Goal: Book appointment/travel/reservation

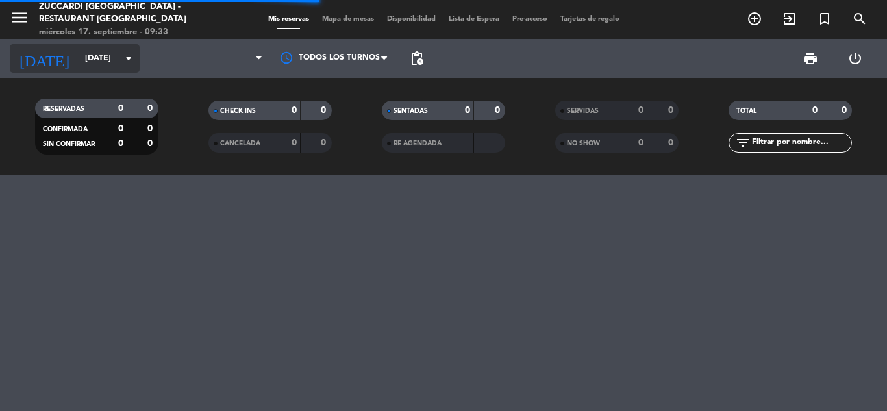
click at [79, 59] on input "[DATE]" at bounding box center [134, 58] width 110 height 22
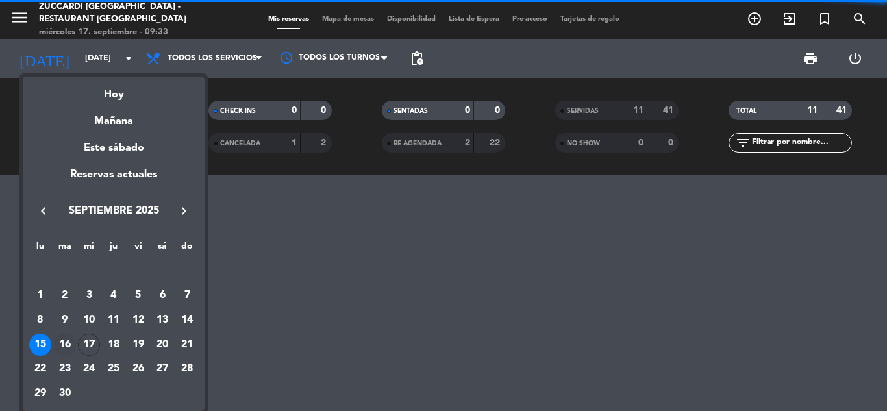
click at [67, 346] on div "16" at bounding box center [65, 345] width 22 height 22
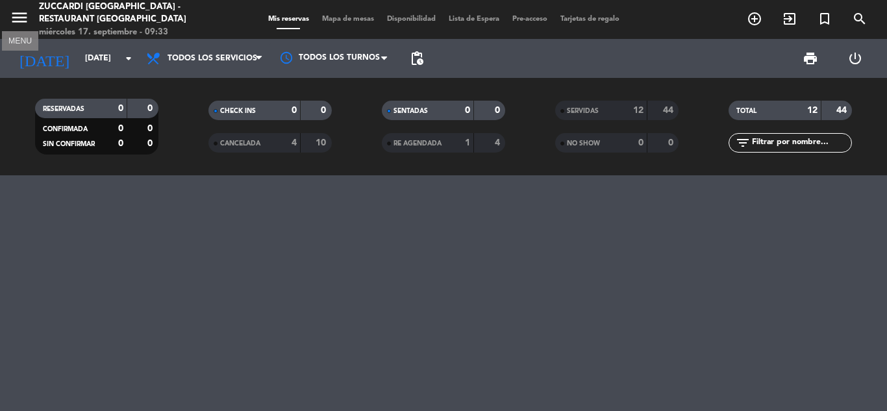
click at [27, 17] on icon "menu" at bounding box center [19, 17] width 19 height 19
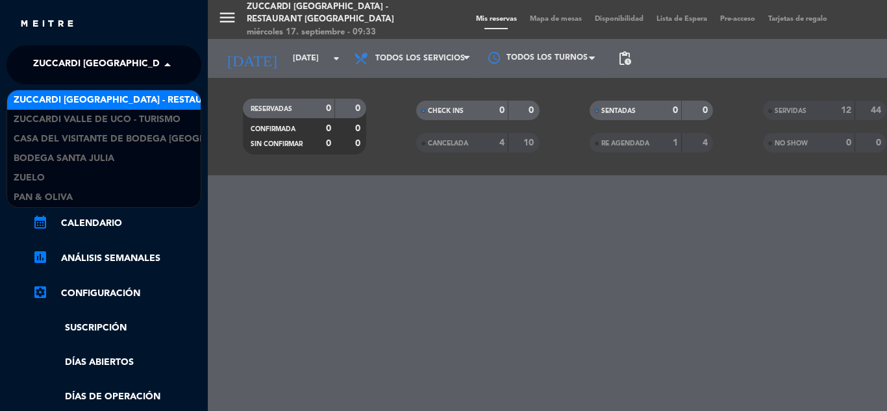
click at [106, 58] on span "Zuccardi [GEOGRAPHIC_DATA] - Restaurant [GEOGRAPHIC_DATA]" at bounding box center [189, 64] width 312 height 27
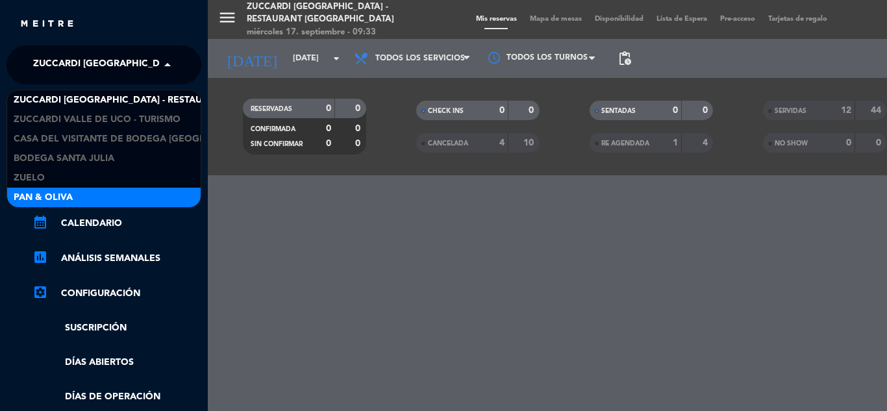
click at [101, 199] on div "Pan & Oliva" at bounding box center [104, 197] width 194 height 19
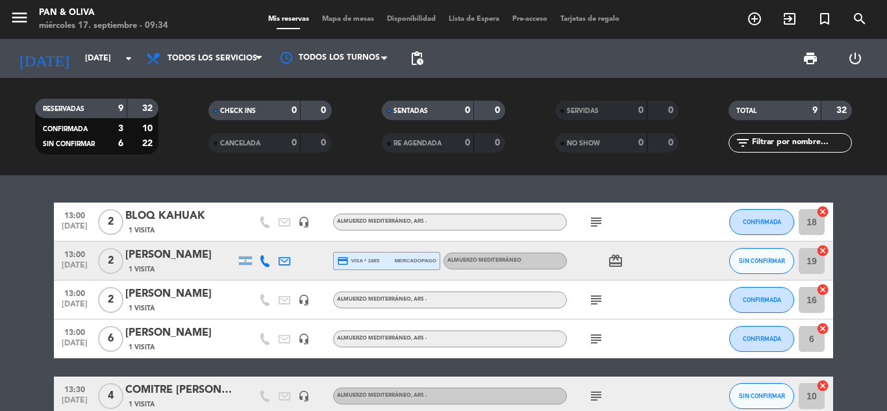
click at [8, 13] on div "menu Pan & Oliva miércoles 17. septiembre - 09:34" at bounding box center [111, 20] width 222 height 31
click at [19, 22] on icon "menu" at bounding box center [19, 17] width 19 height 19
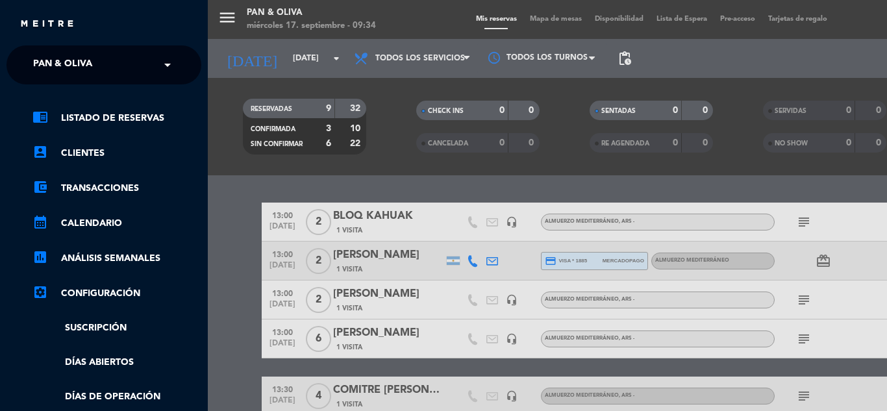
click at [64, 68] on span "Pan & Oliva" at bounding box center [62, 64] width 59 height 27
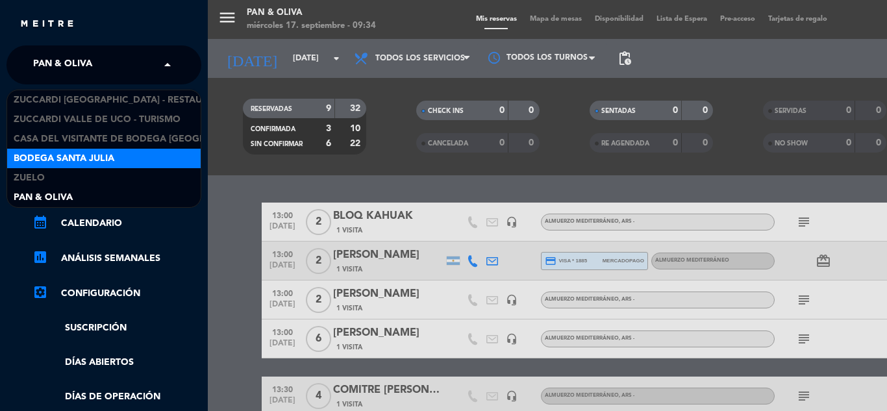
click at [89, 151] on span "Bodega Santa Julia" at bounding box center [64, 158] width 101 height 15
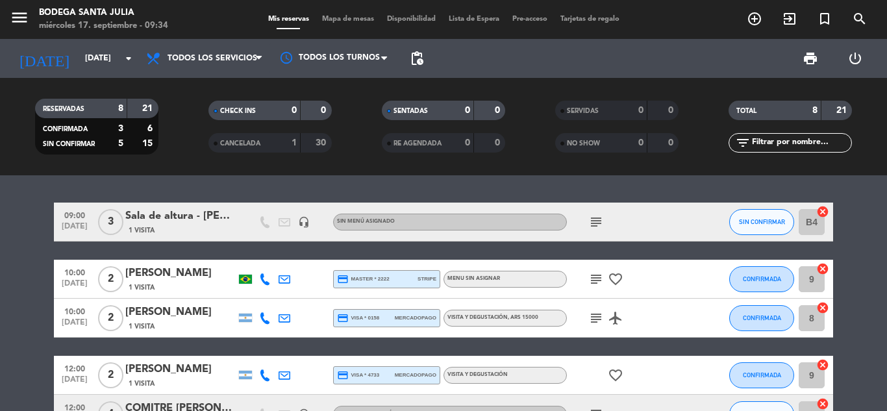
click at [596, 229] on icon "subject" at bounding box center [596, 222] width 16 height 16
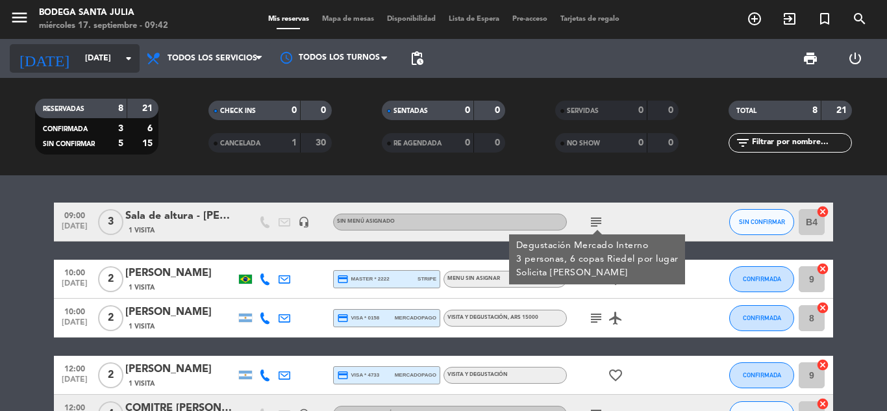
click at [79, 56] on input "[DATE]" at bounding box center [134, 58] width 110 height 22
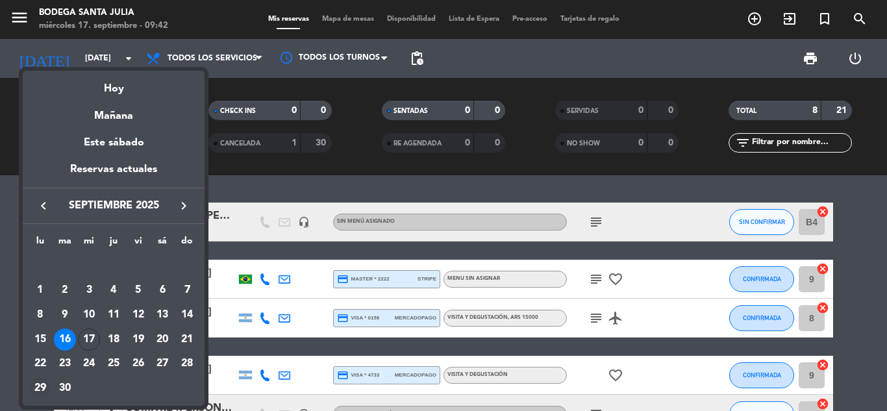
click at [38, 385] on div "29" at bounding box center [40, 388] width 22 height 22
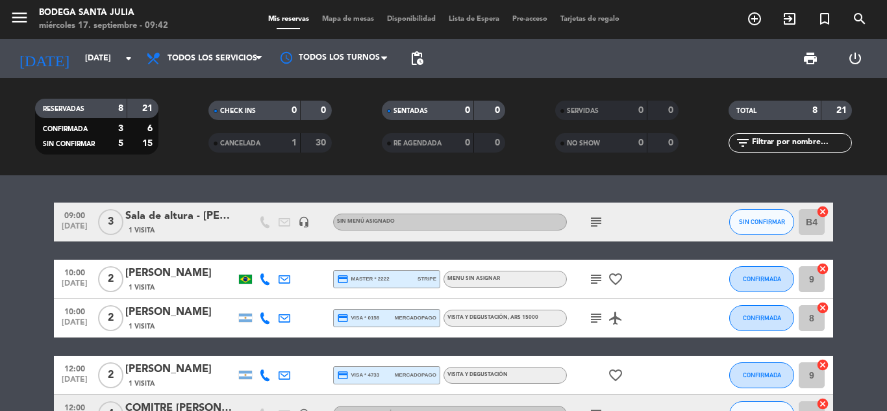
type input "[DATE]"
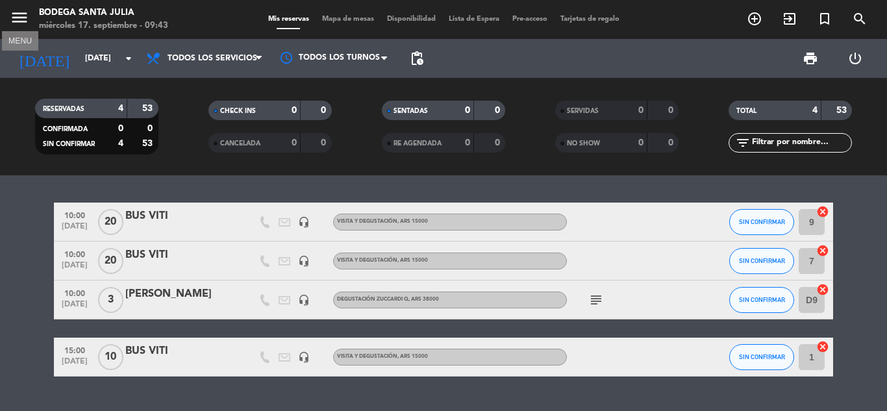
click at [23, 20] on icon "menu" at bounding box center [19, 17] width 19 height 19
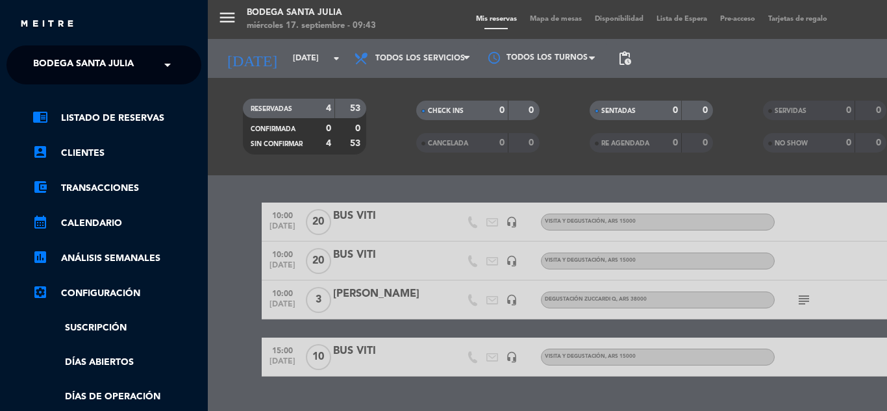
click at [98, 54] on span "Bodega Santa Julia" at bounding box center [83, 64] width 101 height 27
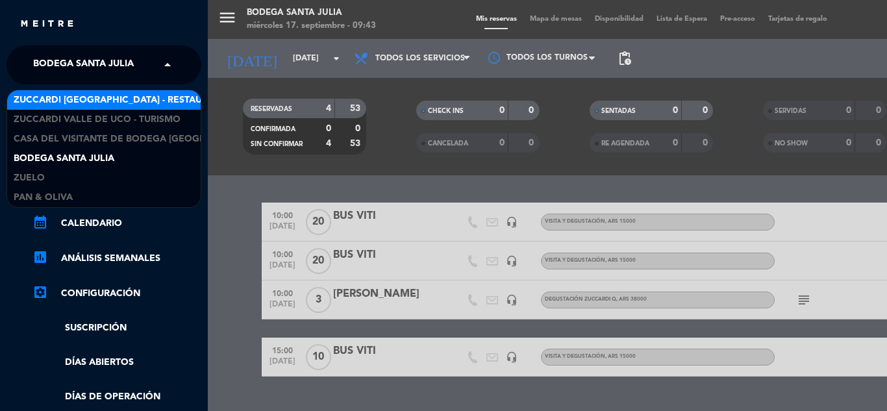
click at [140, 99] on span "Zuccardi [GEOGRAPHIC_DATA] - Restaurant [GEOGRAPHIC_DATA]" at bounding box center [170, 100] width 312 height 15
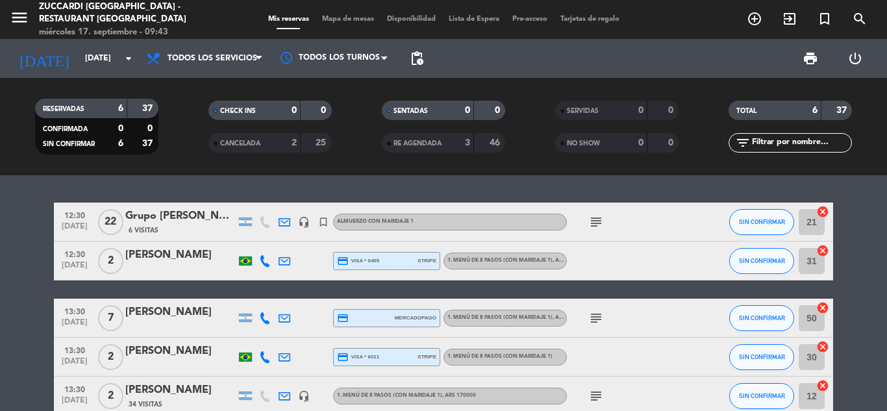
click at [183, 215] on div "Grupo [PERSON_NAME]" at bounding box center [180, 216] width 110 height 17
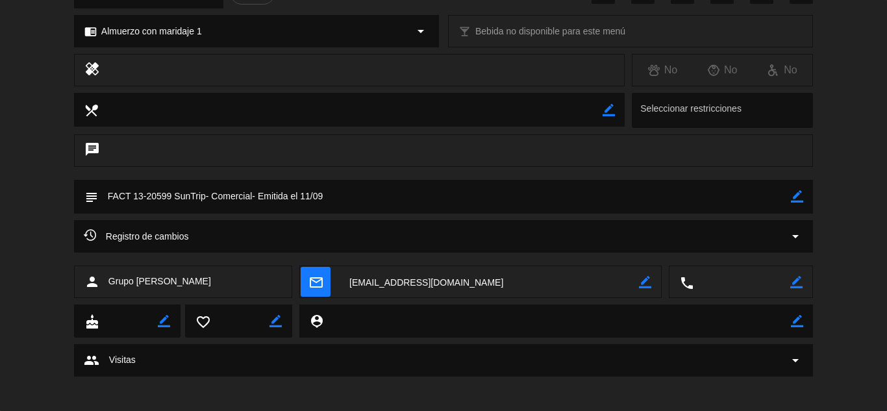
scroll to position [184, 0]
